Goal: Find contact information: Find contact information

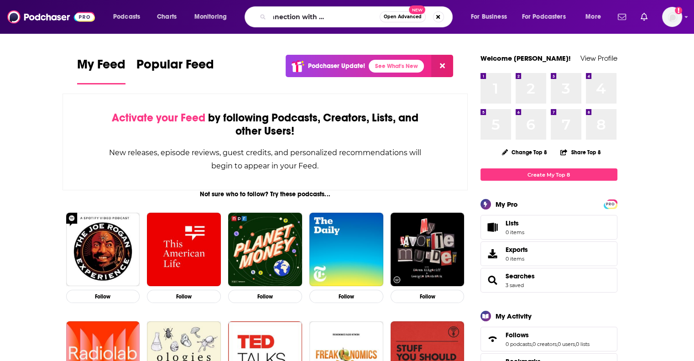
type input "The Naked Connection with [PERSON_NAME]"
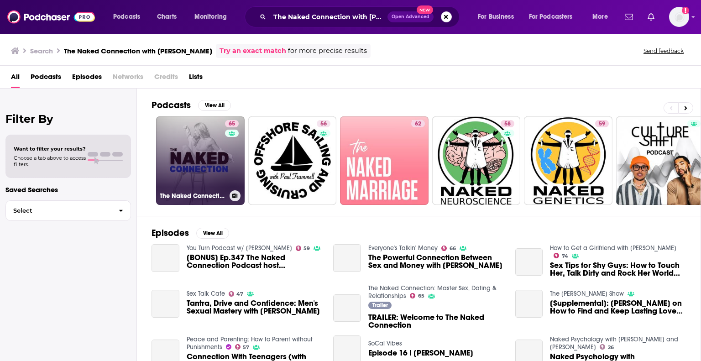
click at [192, 153] on link "65 The Naked Connection: Master Sex, Dating & Relationships" at bounding box center [200, 160] width 88 height 88
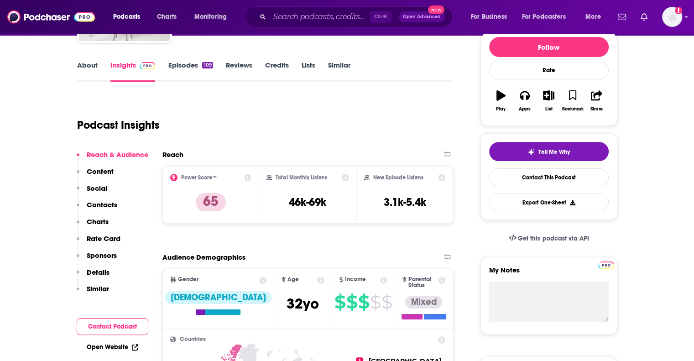
scroll to position [116, 0]
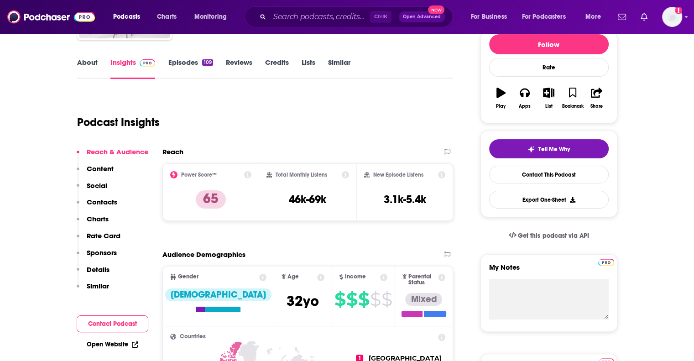
click at [111, 200] on p "Contacts" at bounding box center [102, 202] width 31 height 9
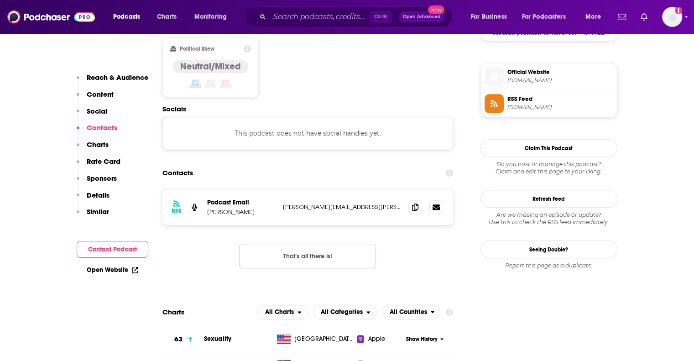
scroll to position [723, 0]
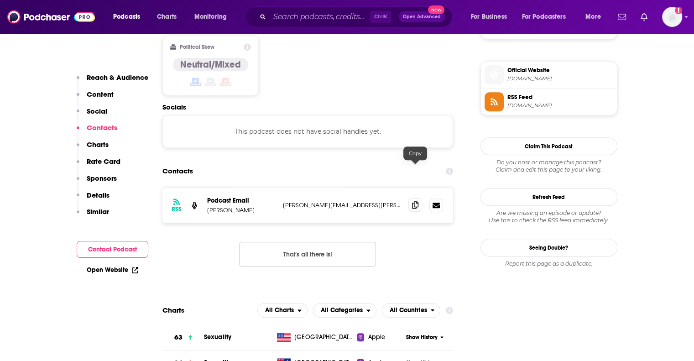
click at [418, 201] on icon at bounding box center [415, 204] width 6 height 7
